Goal: Task Accomplishment & Management: Use online tool/utility

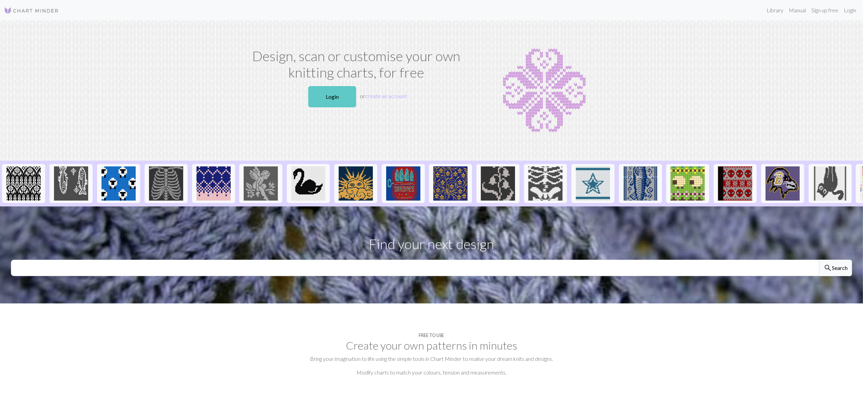
click at [339, 90] on link "Login" at bounding box center [332, 96] width 48 height 21
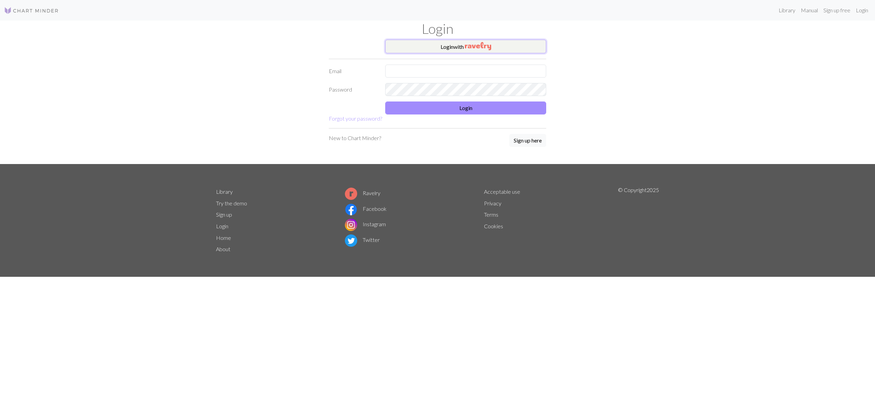
click at [496, 47] on button "Login with" at bounding box center [465, 47] width 161 height 14
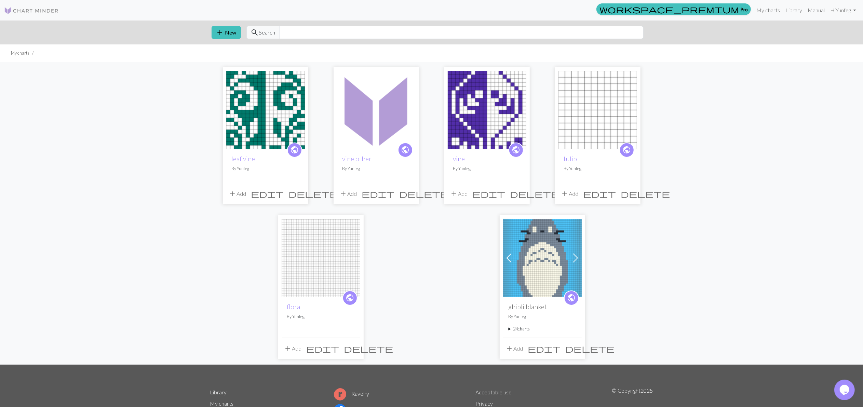
click at [251, 106] on img at bounding box center [265, 110] width 79 height 79
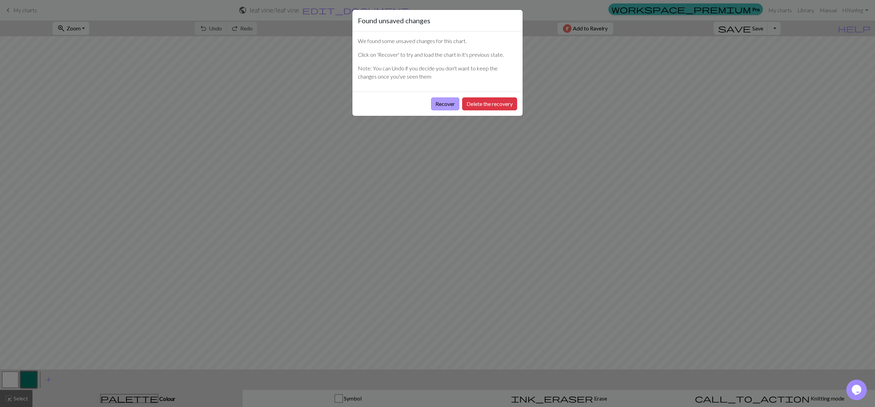
click at [452, 103] on button "Recover" at bounding box center [445, 103] width 28 height 13
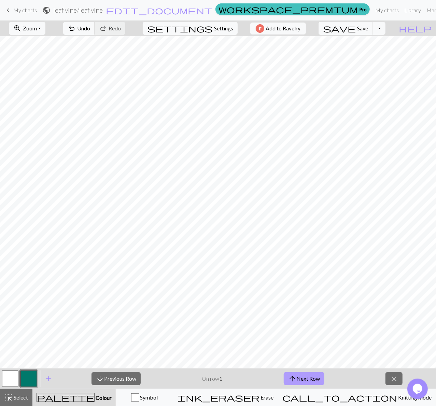
click at [309, 377] on button "arrow_upward Next Row" at bounding box center [304, 379] width 41 height 13
click at [306, 376] on button "arrow_upward Next Row" at bounding box center [304, 379] width 41 height 13
click at [309, 377] on button "arrow_upward Next Row" at bounding box center [304, 379] width 41 height 13
click at [309, 375] on button "arrow_upward Next Row" at bounding box center [304, 379] width 41 height 13
click at [307, 375] on button "arrow_upward Next Row" at bounding box center [304, 379] width 41 height 13
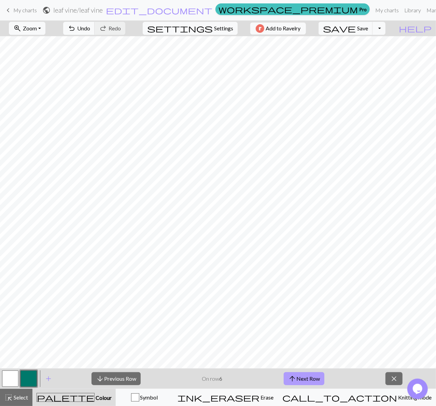
click at [307, 375] on button "arrow_upward Next Row" at bounding box center [304, 379] width 41 height 13
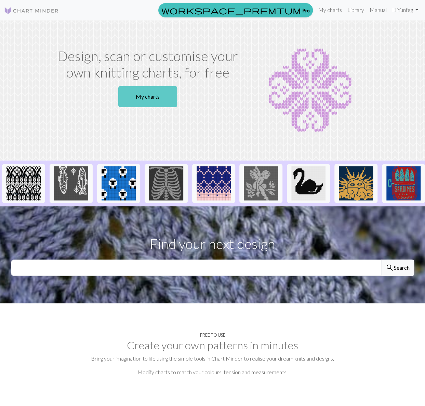
click at [138, 90] on link "My charts" at bounding box center [147, 96] width 59 height 21
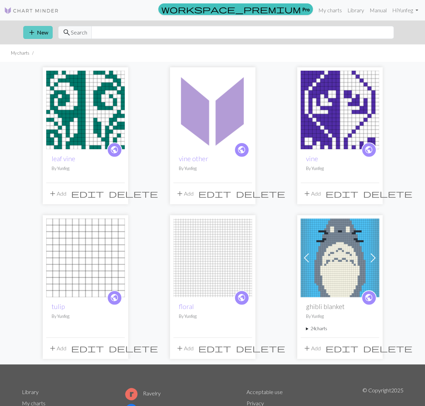
click at [43, 28] on button "add New" at bounding box center [37, 32] width 29 height 13
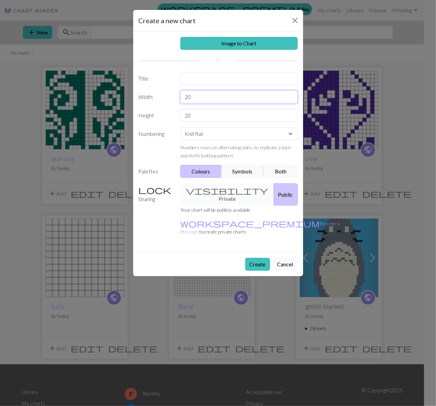
click at [216, 98] on input "20" at bounding box center [239, 97] width 118 height 13
click at [209, 98] on input "20" at bounding box center [239, 97] width 118 height 13
type input "15"
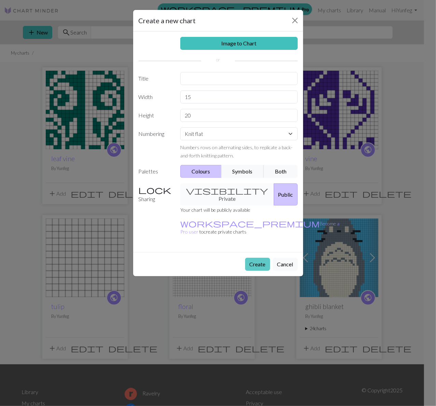
click at [261, 258] on button "Create" at bounding box center [257, 264] width 25 height 13
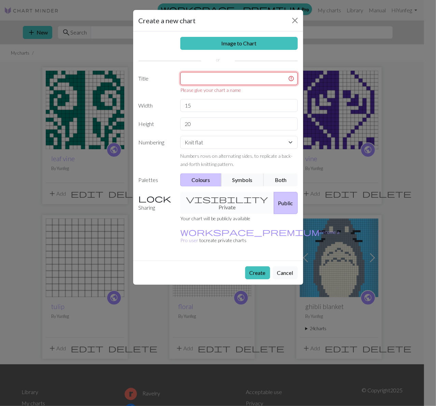
click at [243, 80] on input "text" at bounding box center [239, 78] width 118 height 13
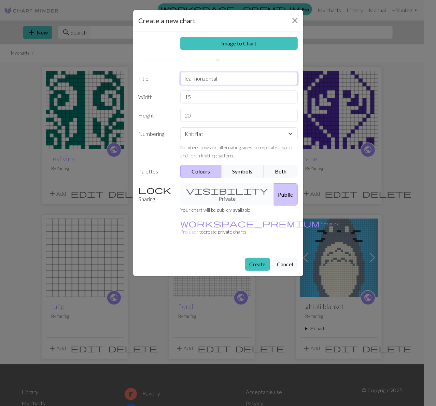
type input "leaf horizontal"
click at [264, 258] on button "Create" at bounding box center [257, 264] width 25 height 13
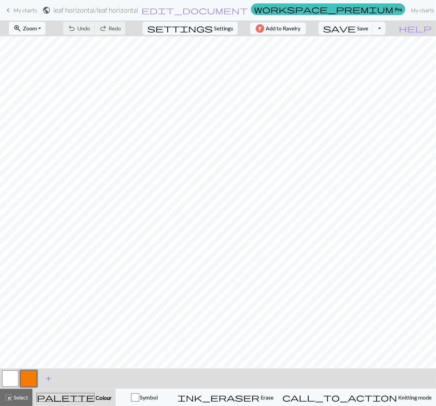
click at [45, 378] on span "add" at bounding box center [48, 379] width 8 height 10
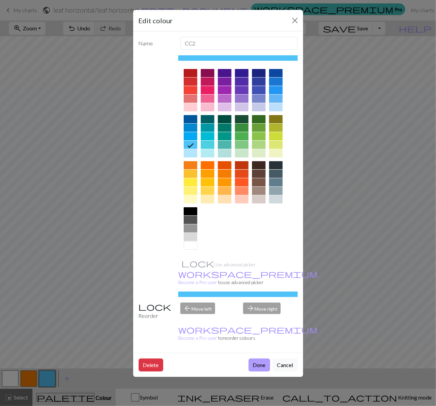
click at [265, 359] on button "Done" at bounding box center [260, 365] width 22 height 13
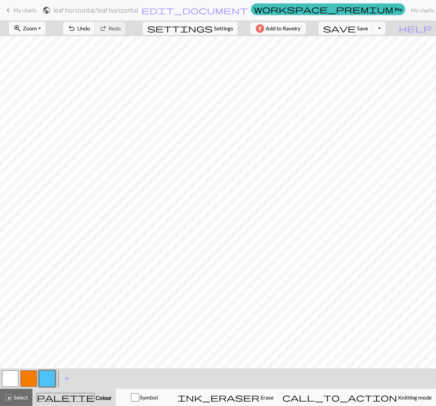
click at [27, 375] on button "button" at bounding box center [29, 379] width 16 height 16
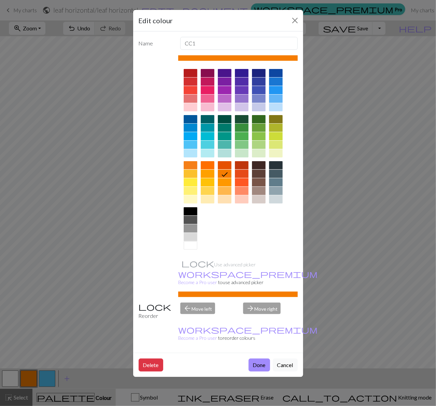
click at [192, 117] on div at bounding box center [191, 119] width 14 height 8
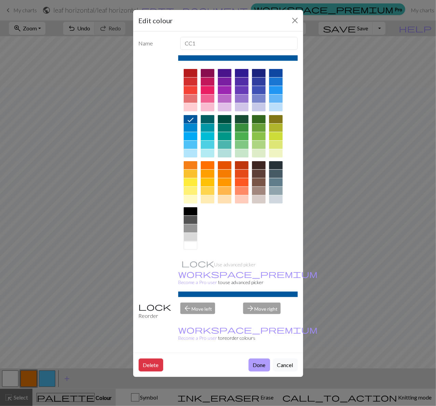
click at [251, 359] on button "Done" at bounding box center [260, 365] width 22 height 13
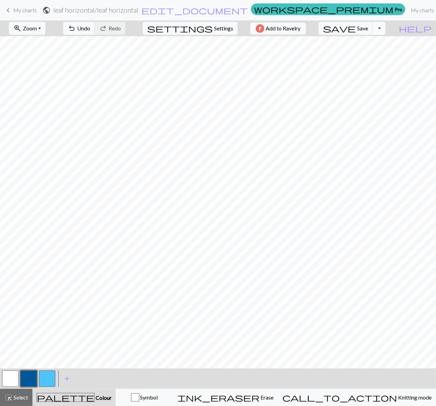
click at [386, 26] on button "Toggle Dropdown" at bounding box center [379, 28] width 13 height 13
click at [227, 30] on span "Settings" at bounding box center [223, 28] width 19 height 8
select select "aran"
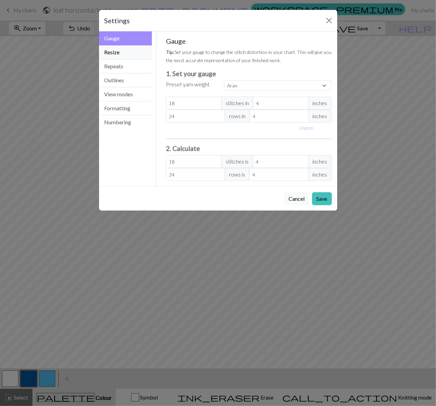
click at [127, 56] on button "Resize" at bounding box center [125, 52] width 53 height 14
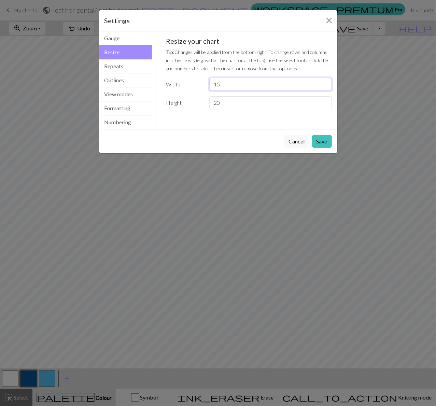
drag, startPoint x: 244, startPoint y: 85, endPoint x: 209, endPoint y: 86, distance: 35.6
click at [210, 86] on input "15" at bounding box center [271, 84] width 122 height 13
type input "20"
drag, startPoint x: 231, startPoint y: 104, endPoint x: 200, endPoint y: 103, distance: 31.5
click at [210, 103] on input "20" at bounding box center [271, 102] width 122 height 13
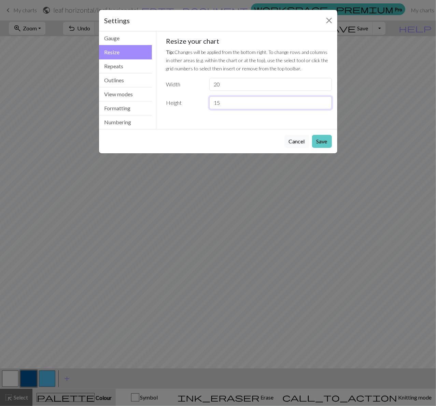
type input "15"
click at [329, 145] on button "Save" at bounding box center [322, 141] width 20 height 13
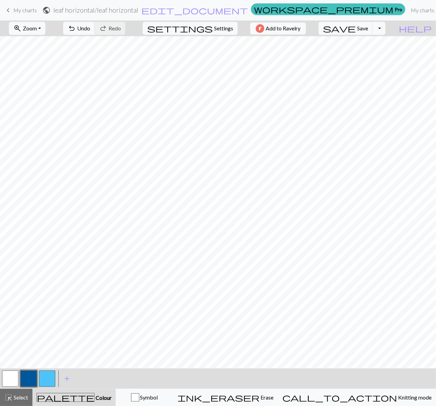
click at [17, 376] on button "button" at bounding box center [10, 379] width 16 height 16
click at [28, 381] on button "button" at bounding box center [29, 379] width 16 height 16
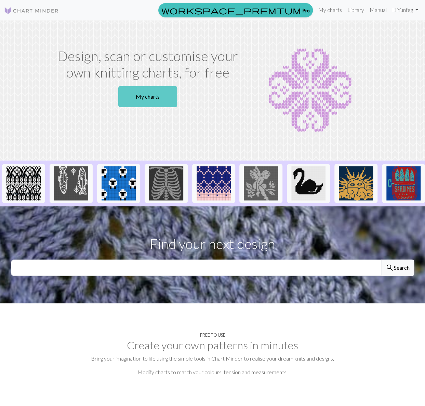
click at [166, 95] on link "My charts" at bounding box center [147, 96] width 59 height 21
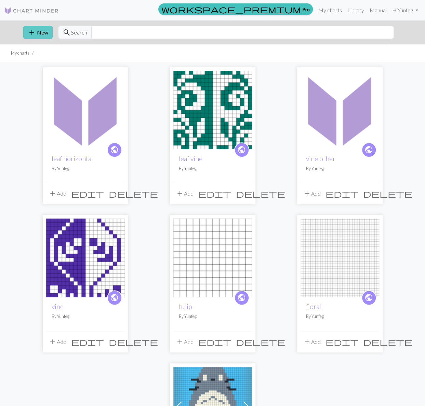
click at [37, 37] on button "add New" at bounding box center [37, 32] width 29 height 13
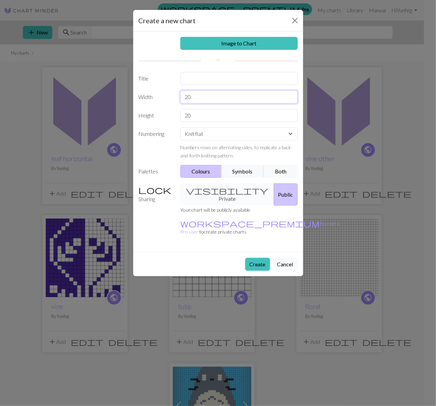
drag, startPoint x: 240, startPoint y: 95, endPoint x: 182, endPoint y: 99, distance: 58.6
click at [182, 99] on input "20" at bounding box center [239, 97] width 118 height 13
type input "20"
click at [223, 118] on input "20" at bounding box center [239, 115] width 118 height 13
type input "2"
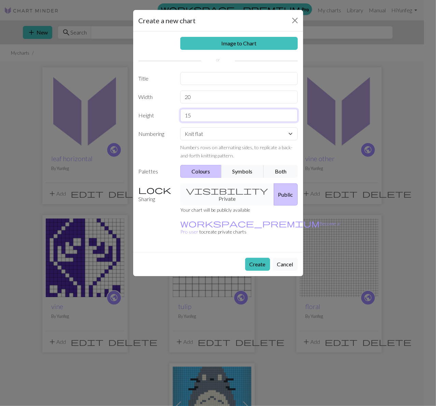
type input "15"
click at [261, 83] on input "text" at bounding box center [239, 78] width 118 height 13
type input "leaf Horizont"
click at [252, 258] on button "Create" at bounding box center [257, 264] width 25 height 13
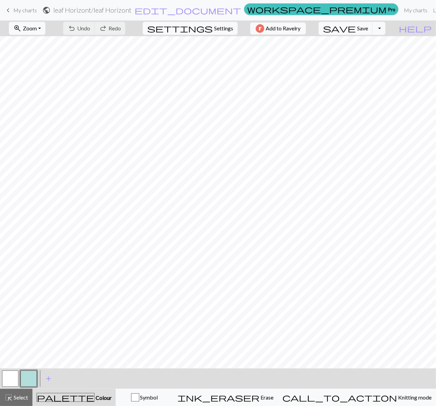
click at [27, 380] on button "button" at bounding box center [29, 379] width 16 height 16
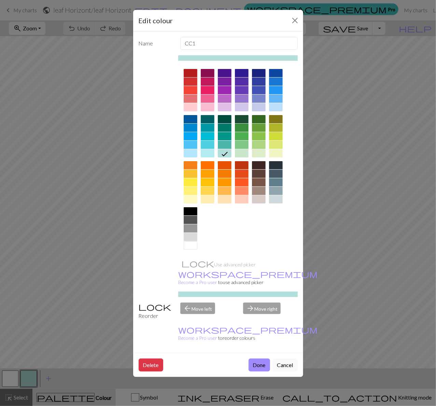
click at [190, 119] on div at bounding box center [191, 119] width 14 height 8
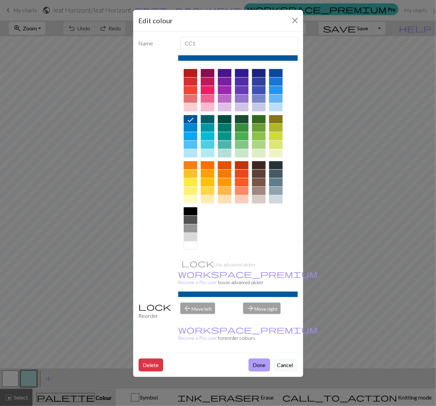
click at [264, 359] on button "Done" at bounding box center [260, 365] width 22 height 13
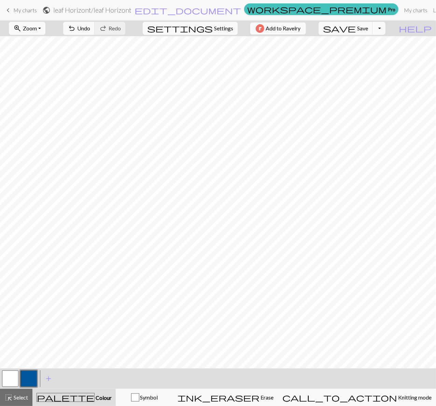
click at [11, 378] on button "button" at bounding box center [10, 379] width 16 height 16
click at [28, 376] on button "button" at bounding box center [29, 379] width 16 height 16
click at [373, 25] on button "save Save Save" at bounding box center [346, 28] width 54 height 13
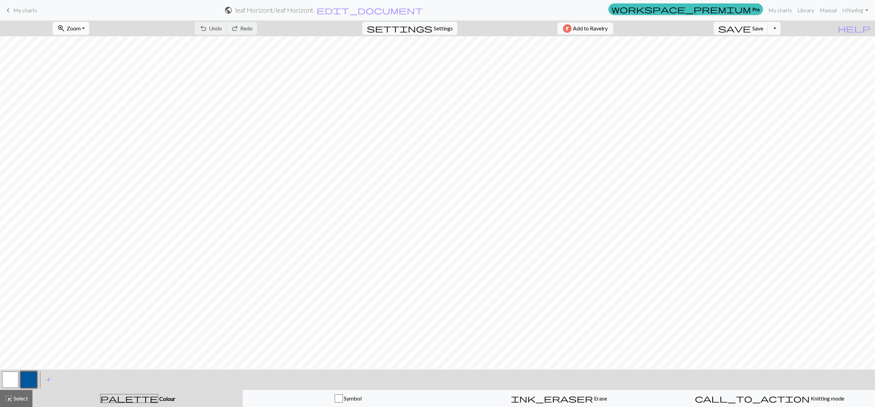
click at [77, 31] on button "zoom_in Zoom Zoom" at bounding box center [71, 28] width 37 height 13
click at [96, 111] on div "Fit all Fit width Fit height 50% 100% 150% 200%" at bounding box center [80, 79] width 55 height 89
click at [81, 31] on span "Zoom" at bounding box center [74, 28] width 14 height 6
click at [88, 51] on button "Fit width" at bounding box center [80, 54] width 54 height 11
click at [425, 402] on div "call_to_action Knitting mode Knitting mode" at bounding box center [770, 398] width 202 height 8
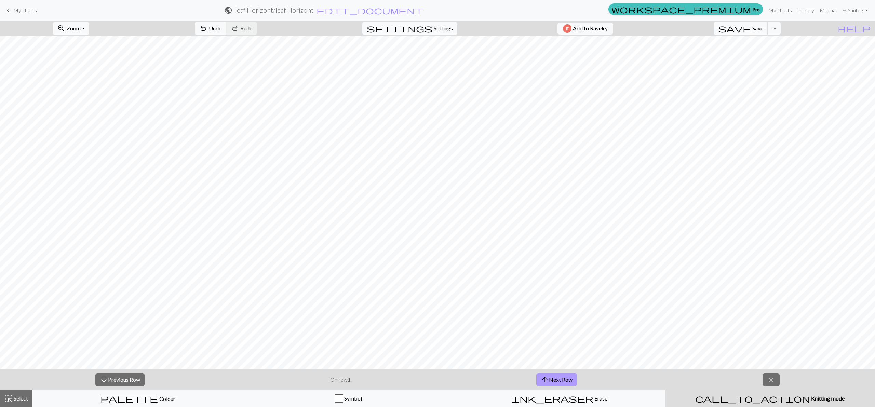
click at [425, 376] on button "arrow_upward Next Row" at bounding box center [556, 379] width 41 height 13
click at [79, 36] on div "zoom_in Zoom Zoom Fit all Fit width Fit height 50% 100% 150% 200%" at bounding box center [71, 29] width 47 height 16
click at [78, 30] on span "Zoom" at bounding box center [74, 28] width 14 height 6
click at [100, 61] on button "Fit height" at bounding box center [80, 65] width 54 height 11
click at [79, 30] on span "Zoom" at bounding box center [74, 28] width 14 height 6
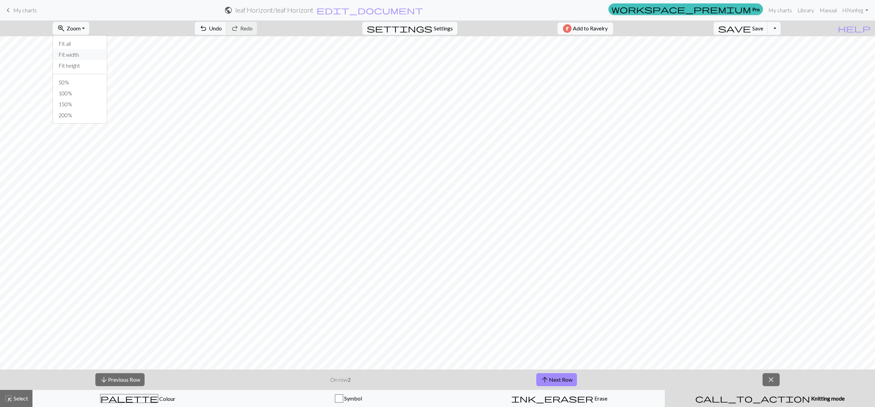
click at [95, 52] on button "Fit width" at bounding box center [80, 54] width 54 height 11
